Goal: Task Accomplishment & Management: Complete application form

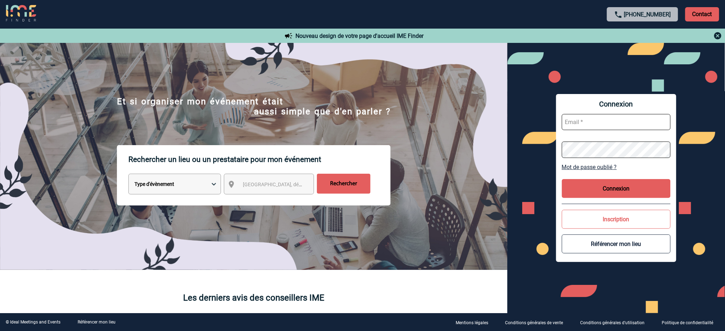
type input "[EMAIL_ADDRESS][DOMAIN_NAME]"
click at [605, 187] on button "Connexion" at bounding box center [616, 188] width 109 height 19
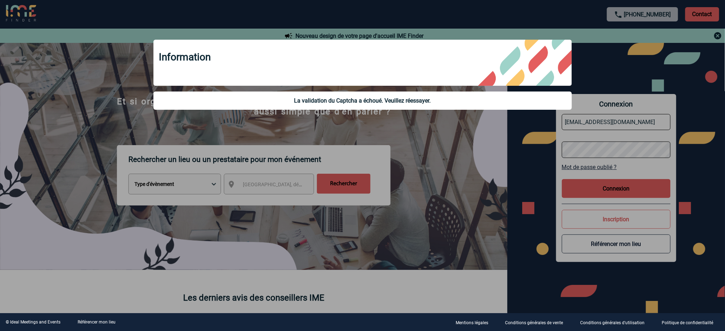
click at [604, 191] on div at bounding box center [362, 165] width 725 height 331
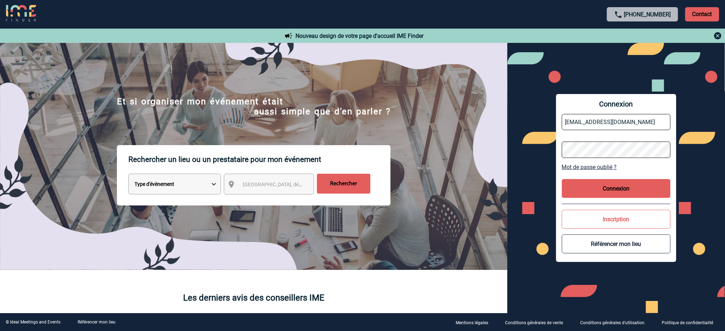
click at [579, 192] on body "[PHONE_NUMBER] Contact Contact Nouveau design de votre page d'accueil IME Finde…" at bounding box center [362, 165] width 725 height 331
click at [585, 189] on button "Connexion" at bounding box center [616, 188] width 109 height 19
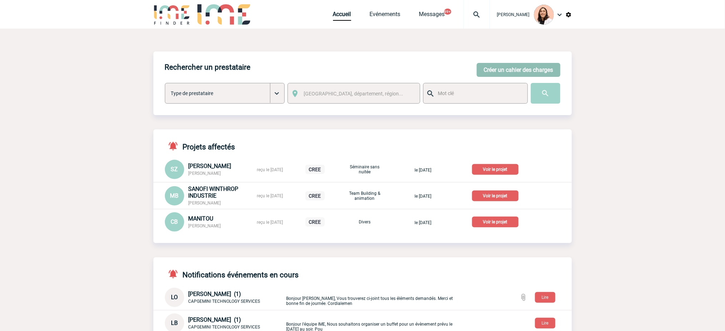
click at [517, 64] on button "Créer un cahier des charges" at bounding box center [519, 70] width 84 height 14
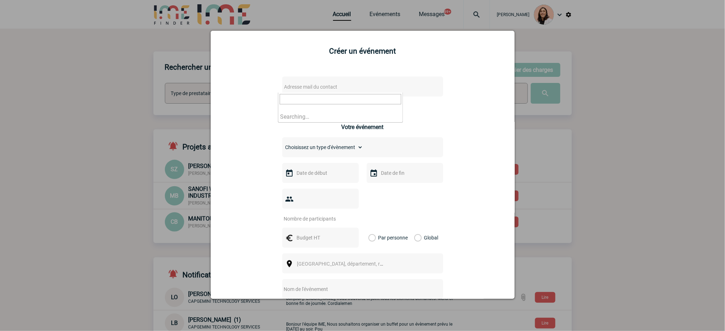
click at [357, 84] on span "Adresse mail du contact" at bounding box center [344, 87] width 125 height 10
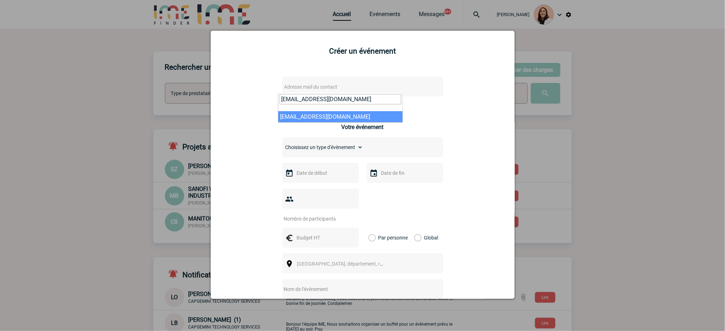
type input "anne.garcia@se.com"
select select "132853"
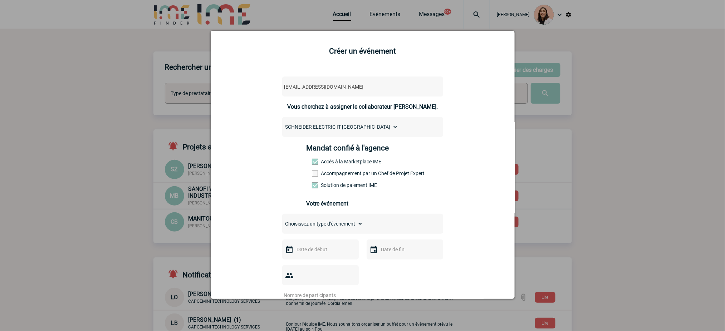
click at [342, 225] on select "Choisissez un type d'évènement Séminaire avec nuitée Séminaire sans nuitée Repa…" at bounding box center [322, 224] width 81 height 10
select select "1"
click at [282, 221] on select "Choisissez un type d'évènement Séminaire avec nuitée Séminaire sans nuitée Repa…" at bounding box center [322, 224] width 81 height 10
click at [331, 252] on input "text" at bounding box center [319, 249] width 49 height 9
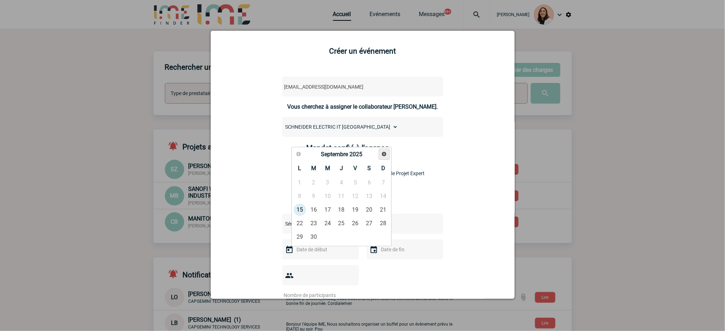
click at [382, 156] on span "Suivant" at bounding box center [384, 154] width 6 height 6
click at [329, 226] on link "19" at bounding box center [327, 223] width 13 height 13
type input "19-11-2025"
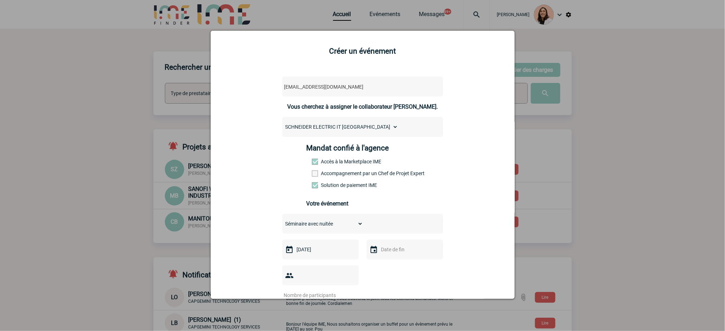
click at [392, 248] on input "text" at bounding box center [404, 249] width 49 height 9
click at [424, 226] on link "20" at bounding box center [425, 223] width 13 height 13
type input "20-11-2025"
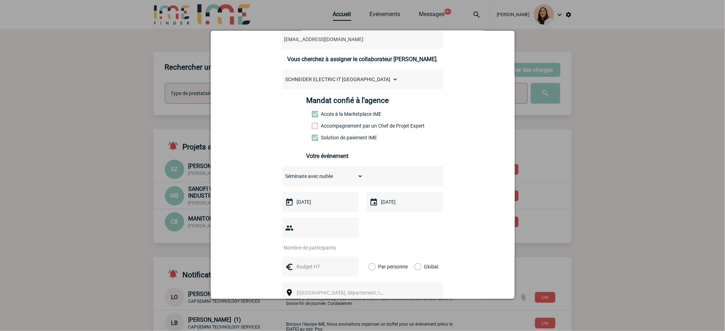
click at [310, 251] on input "number" at bounding box center [315, 247] width 67 height 9
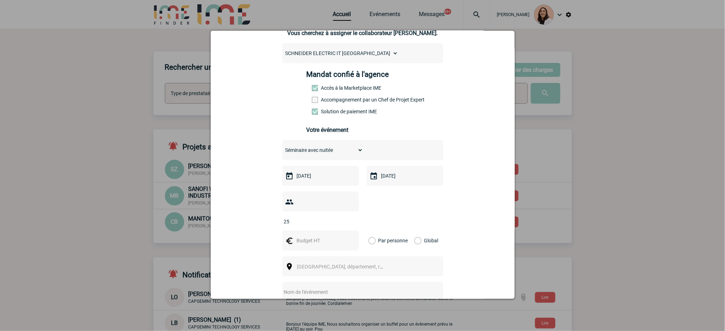
scroll to position [95, 0]
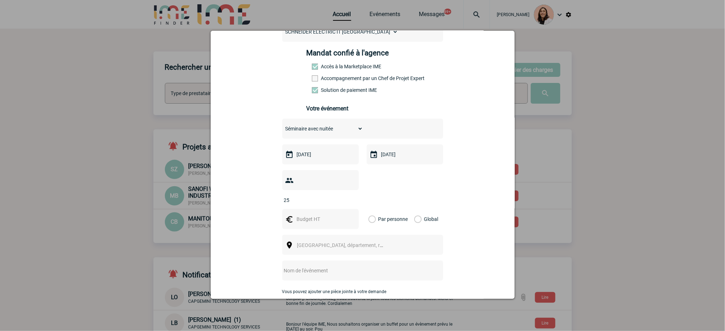
type input "25"
click at [312, 221] on input "text" at bounding box center [319, 219] width 49 height 9
type input "10000"
click at [419, 219] on label "Global" at bounding box center [416, 219] width 5 height 20
click at [0, 0] on input "Global" at bounding box center [0, 0] width 0 height 0
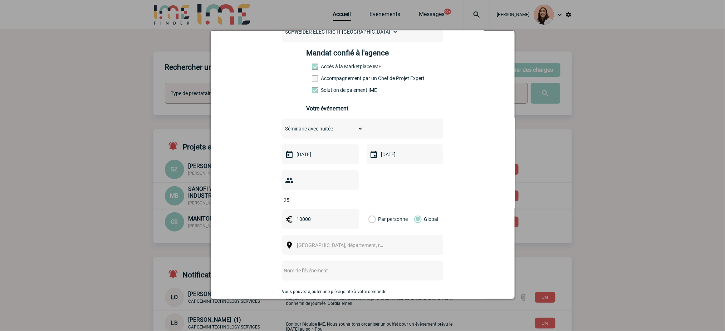
click at [393, 244] on div "[GEOGRAPHIC_DATA], département, région..." at bounding box center [362, 245] width 161 height 20
click at [346, 252] on div "[GEOGRAPHIC_DATA], département, région..." at bounding box center [362, 245] width 161 height 20
click at [338, 245] on span "[GEOGRAPHIC_DATA], département, région..." at bounding box center [346, 246] width 99 height 6
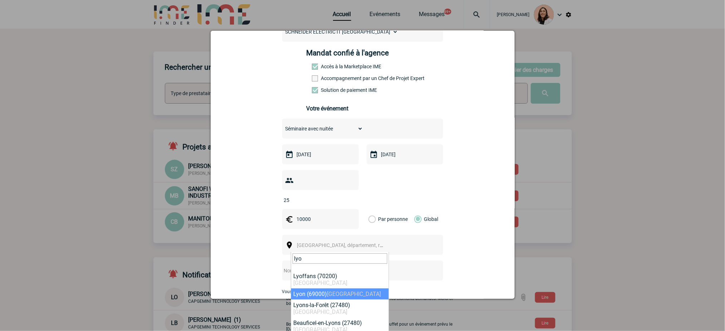
type input "lyo"
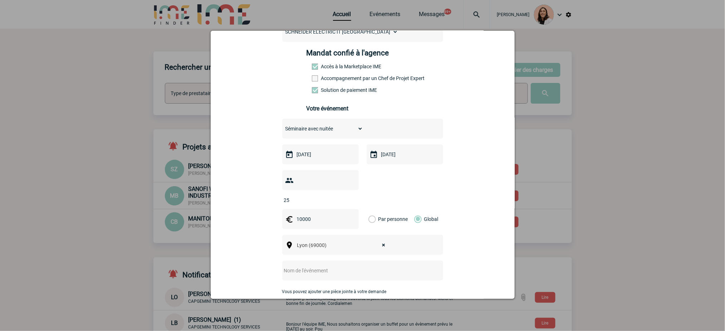
select select "36544"
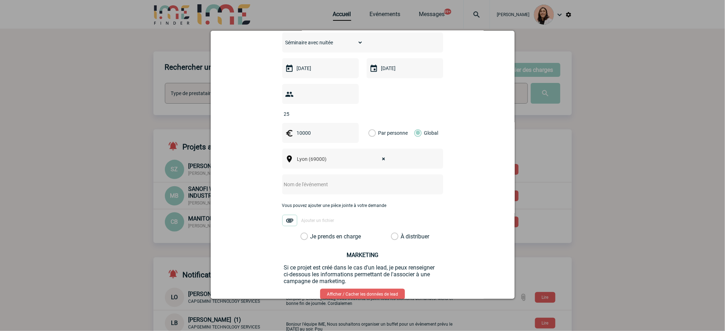
scroll to position [191, 0]
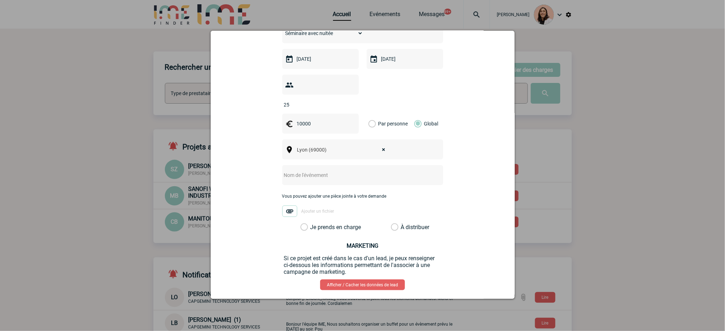
click at [365, 176] on input "text" at bounding box center [353, 175] width 142 height 9
paste input "Comité Directeurs"
type input "Comité Directeurs"
click at [309, 228] on label "Je prends en charge" at bounding box center [307, 227] width 12 height 7
click at [0, 0] on input "Je prends en charge" at bounding box center [0, 0] width 0 height 0
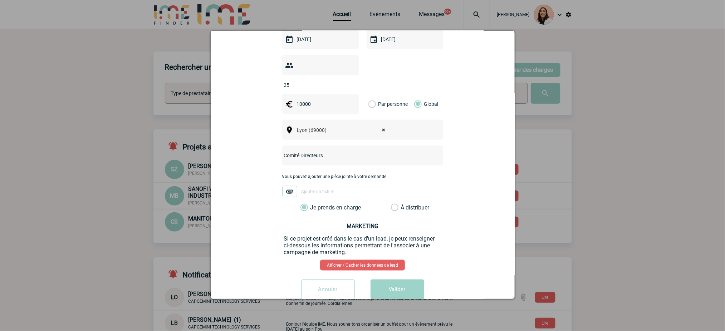
scroll to position [230, 0]
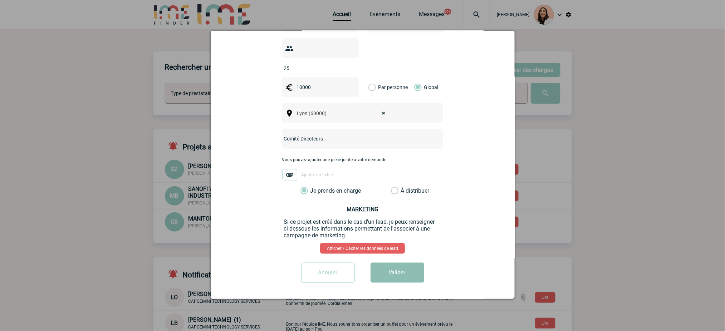
click at [387, 264] on button "Valider" at bounding box center [398, 273] width 54 height 20
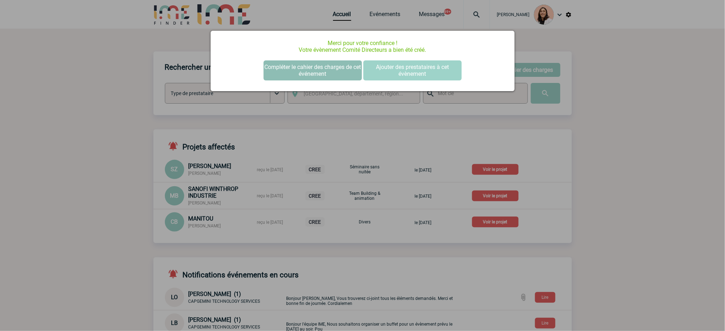
click at [314, 71] on button "Compléter le cahier des charges de cet événement" at bounding box center [313, 70] width 98 height 20
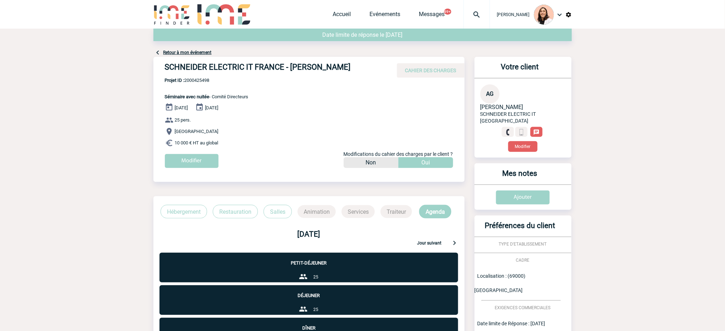
click at [313, 68] on h4 "SCHNEIDER ELECTRIC IT FRANCE - [PERSON_NAME]" at bounding box center [272, 69] width 215 height 12
copy div "SCHNEIDER ELECTRIC IT FRANCE - [PERSON_NAME]"
click at [208, 74] on h4 "SCHNEIDER ELECTRIC IT FRANCE - Anne GARCIA" at bounding box center [272, 69] width 215 height 12
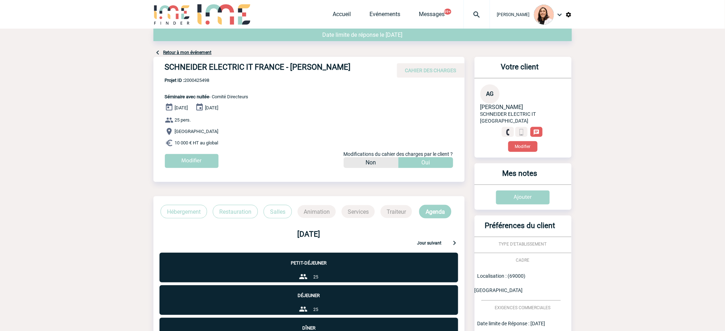
click at [199, 83] on span "Projet ID : 2000425498" at bounding box center [207, 80] width 84 height 5
copy span "2000425498"
drag, startPoint x: 473, startPoint y: 13, endPoint x: 464, endPoint y: 47, distance: 35.5
click at [473, 13] on img at bounding box center [477, 14] width 26 height 9
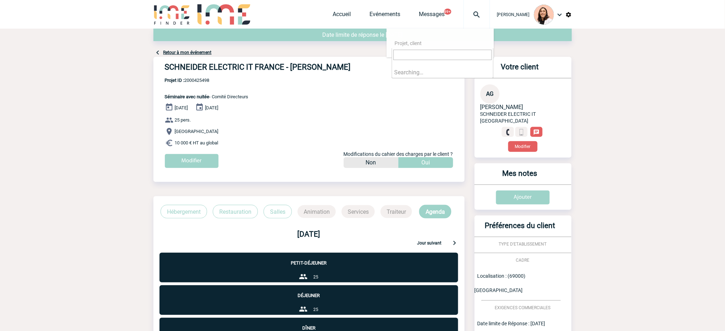
click at [457, 54] on input "search" at bounding box center [443, 55] width 98 height 10
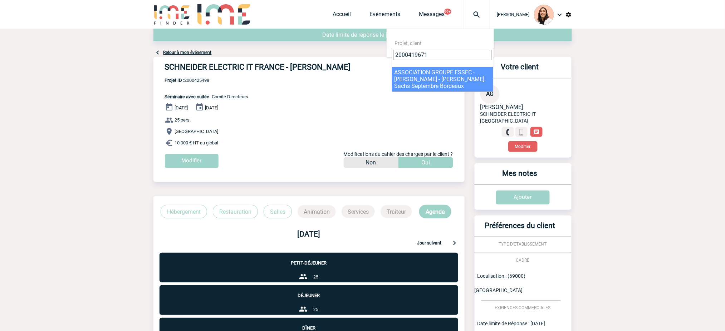
type input "2000419671"
select select "19172"
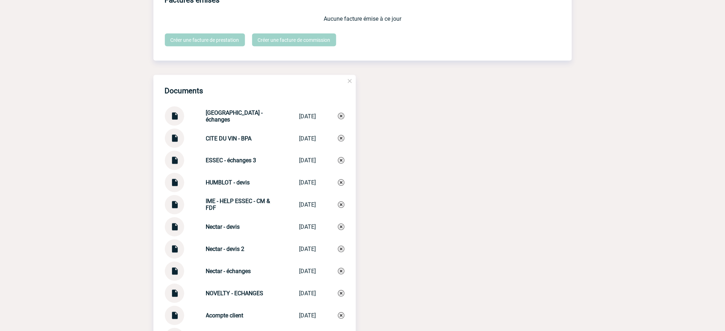
scroll to position [1336, 0]
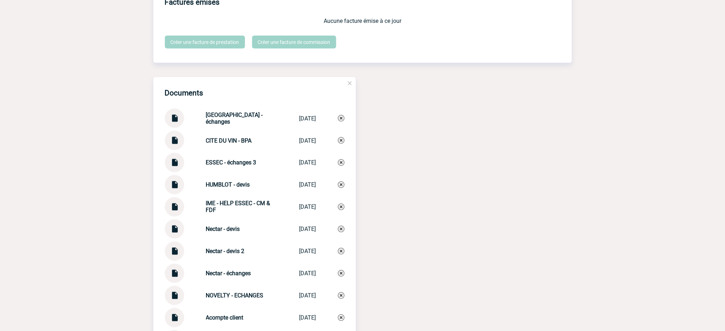
click at [175, 161] on img at bounding box center [174, 160] width 9 height 14
drag, startPoint x: 260, startPoint y: 170, endPoint x: 255, endPoint y: 166, distance: 6.2
click at [255, 167] on div "ESSEC - échanges 3 ESSEC - échan... 11/09/2025" at bounding box center [255, 162] width 180 height 19
drag, startPoint x: 256, startPoint y: 161, endPoint x: 199, endPoint y: 167, distance: 56.9
click at [199, 167] on div "ESSEC - échanges 3 ESSEC - échan... 11/09/2025" at bounding box center [255, 162] width 180 height 19
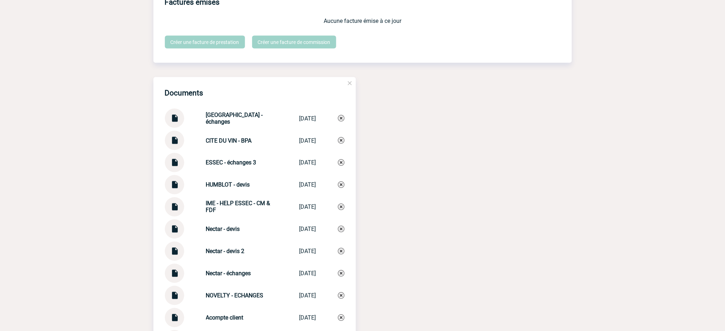
copy strong "ESSEC - échanges 3"
click at [339, 164] on img at bounding box center [341, 163] width 6 height 6
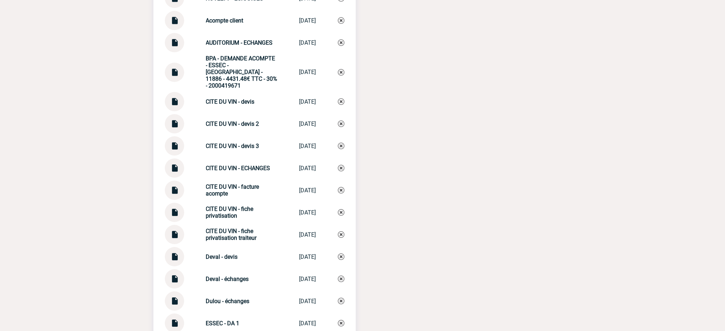
scroll to position [1670, 0]
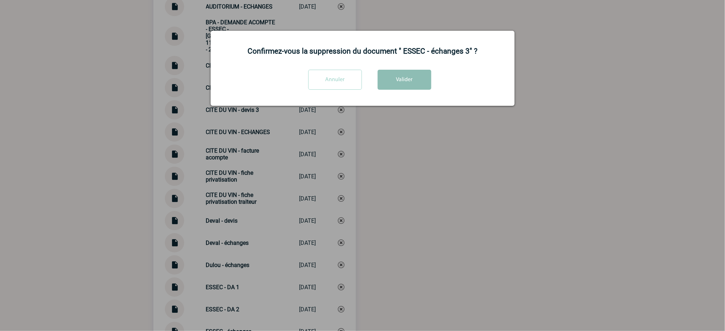
drag, startPoint x: 410, startPoint y: 84, endPoint x: 408, endPoint y: 88, distance: 4.3
click at [410, 83] on button "Valider" at bounding box center [405, 80] width 54 height 20
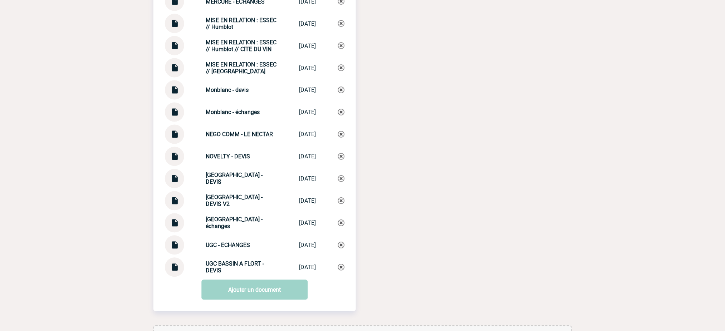
scroll to position [2436, 0]
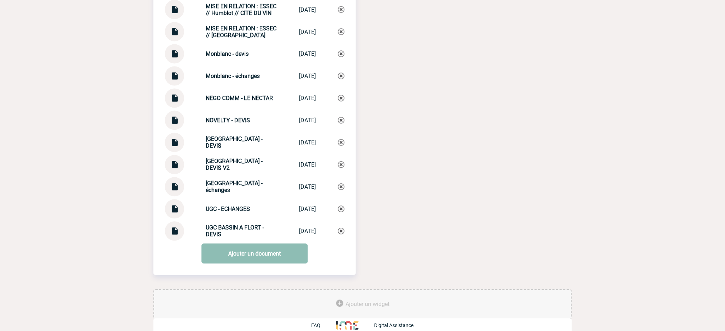
click at [276, 250] on link "Ajouter un document" at bounding box center [254, 254] width 106 height 20
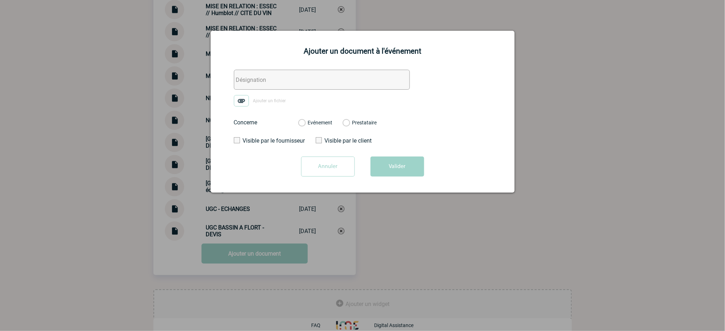
drag, startPoint x: 296, startPoint y: 78, endPoint x: 281, endPoint y: 88, distance: 17.6
click at [296, 78] on input "text" at bounding box center [322, 80] width 176 height 20
paste input "ESSEC - échanges 3"
type input "ESSEC - échanges 3"
click at [240, 108] on form "ESSEC - échanges 3 Ajouter un fichier Concerne Evénement Prestataire 2100067280…" at bounding box center [363, 126] width 286 height 112
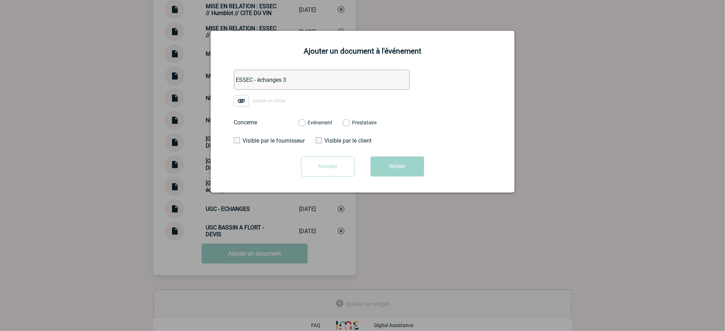
click at [240, 103] on img at bounding box center [241, 100] width 15 height 11
click at [0, 0] on input "Ajouter un fichier" at bounding box center [0, 0] width 0 height 0
click at [305, 123] on label "Evénement" at bounding box center [301, 123] width 7 height 6
click at [0, 0] on input "Evénement" at bounding box center [0, 0] width 0 height 0
drag, startPoint x: 394, startPoint y: 170, endPoint x: 660, endPoint y: 124, distance: 269.8
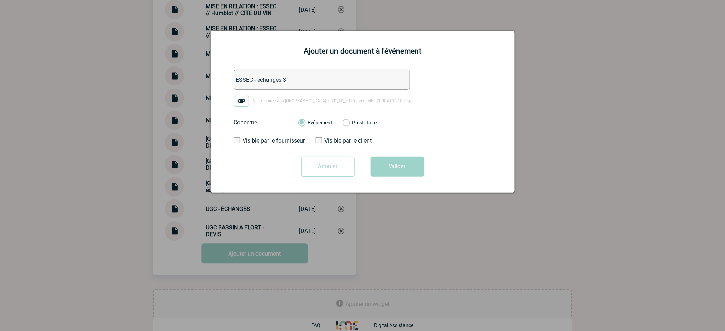
click at [394, 170] on button "Valider" at bounding box center [398, 167] width 54 height 20
